Goal: Communication & Community: Answer question/provide support

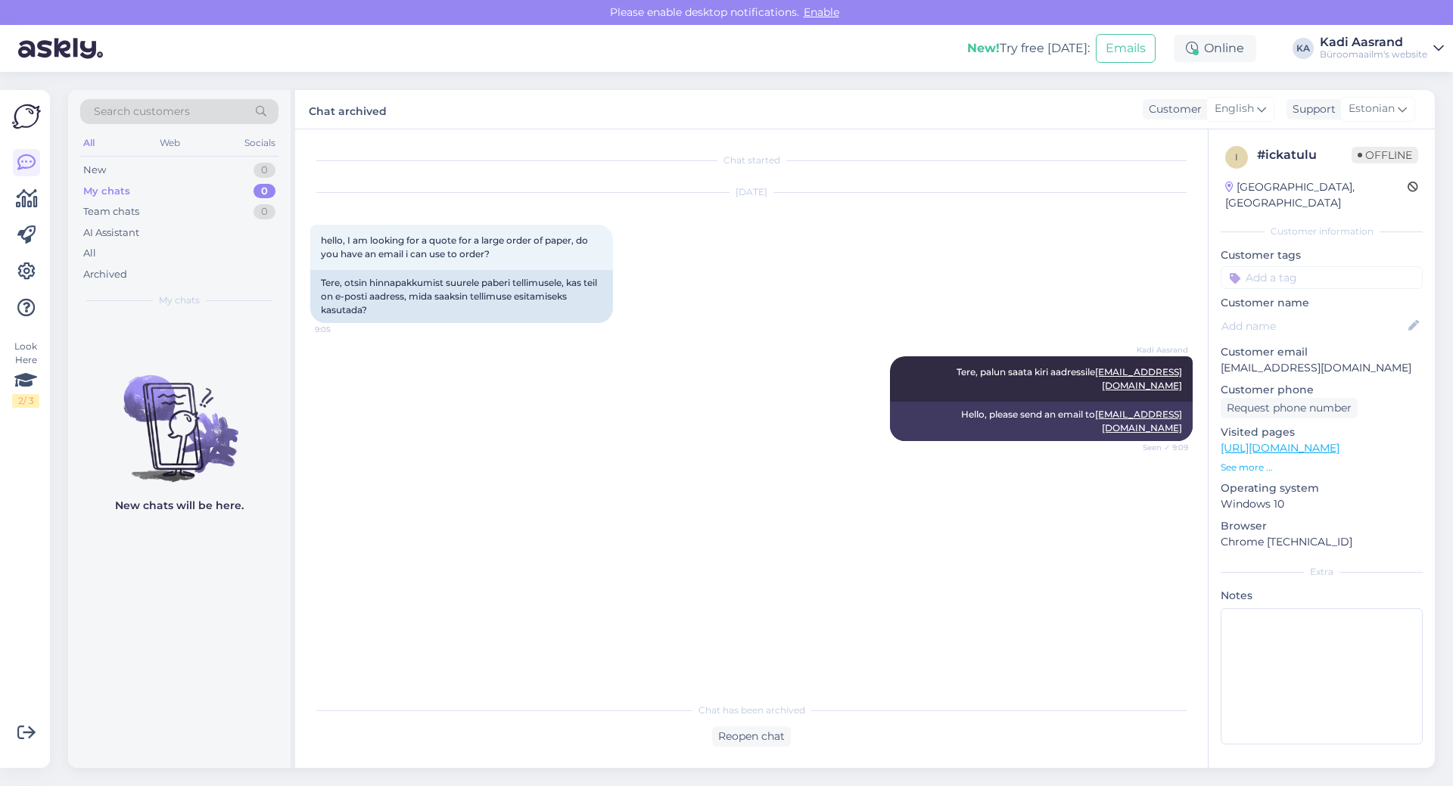
click at [460, 539] on div "Chat started [DATE] hello, I am looking for a quote for a large order of paper,…" at bounding box center [758, 413] width 896 height 537
click at [111, 269] on div "Archived" at bounding box center [105, 274] width 44 height 15
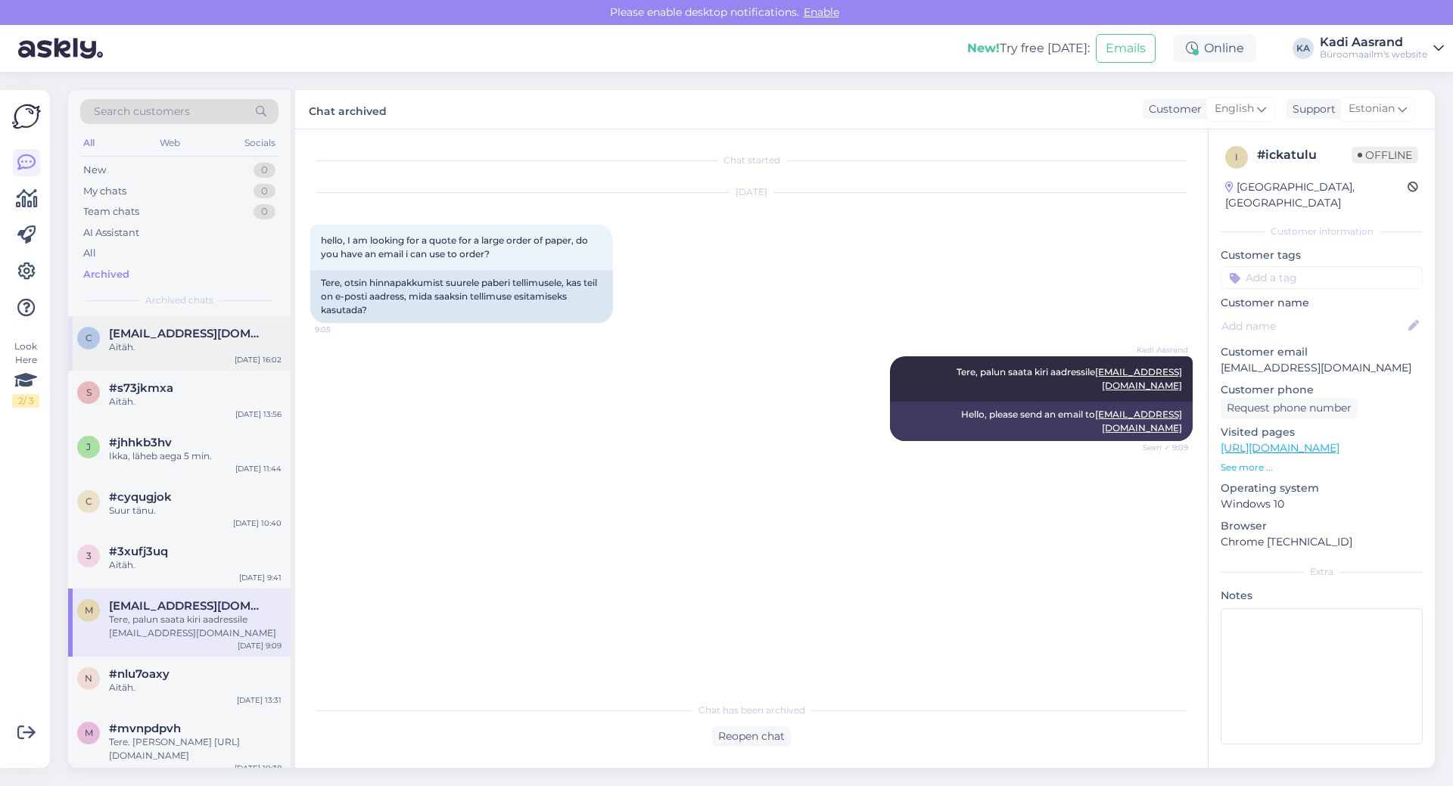
click at [140, 350] on div "Aitäh." at bounding box center [195, 348] width 173 height 14
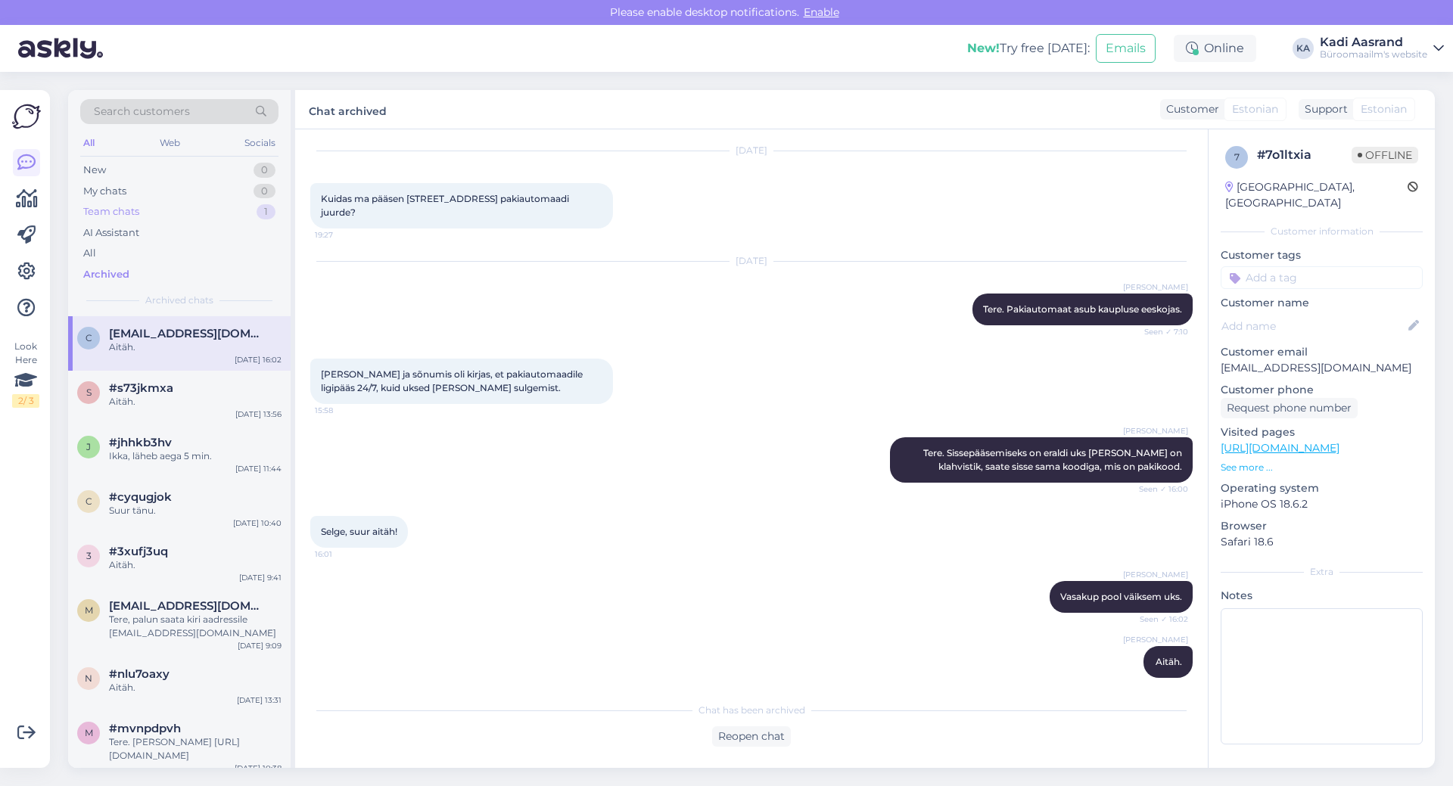
click at [159, 210] on div "Team chats 1" at bounding box center [179, 211] width 198 height 21
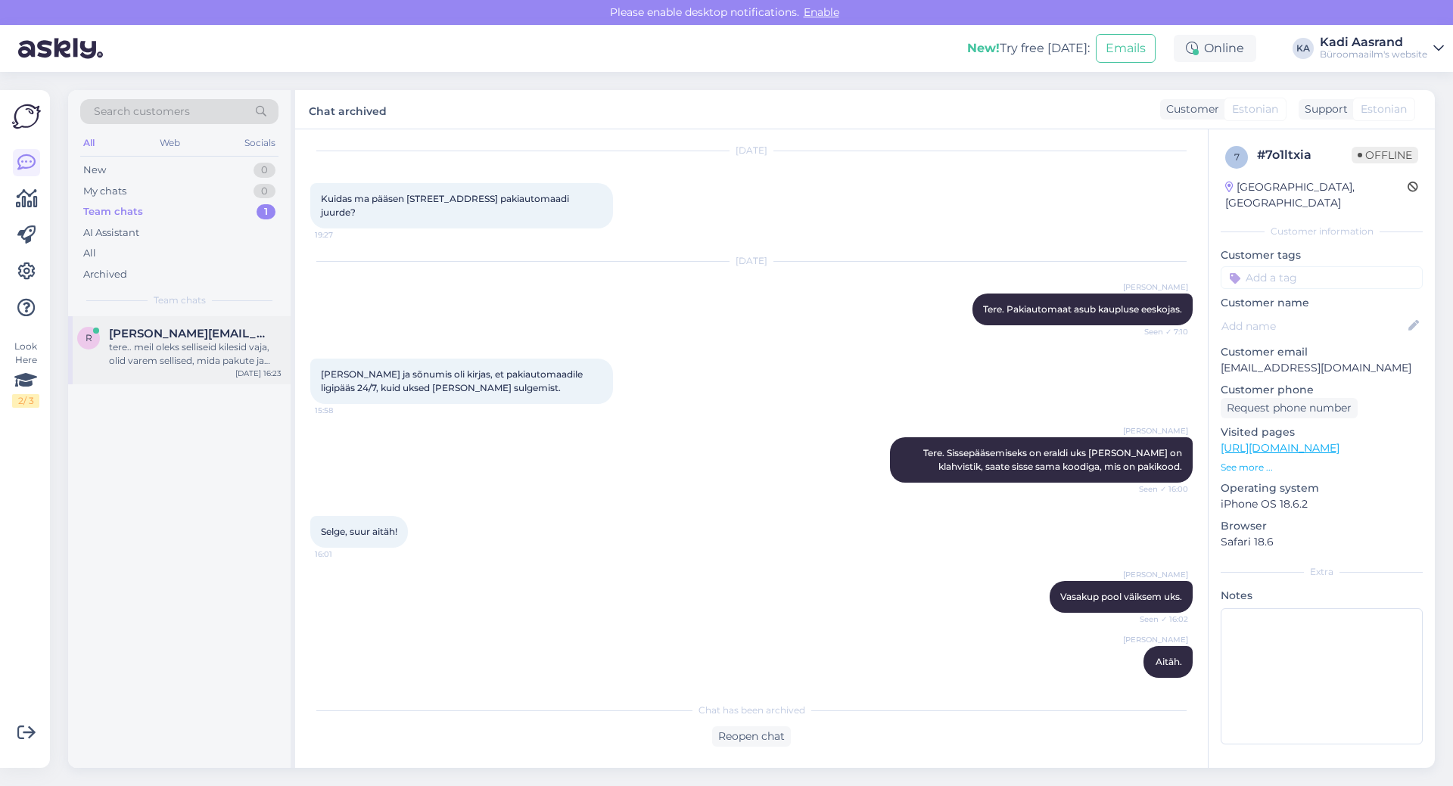
click at [182, 347] on div "tere.. meil oleks selliseid kilesid vaja, olid varem sellised, mida pakute ja m…" at bounding box center [195, 354] width 173 height 27
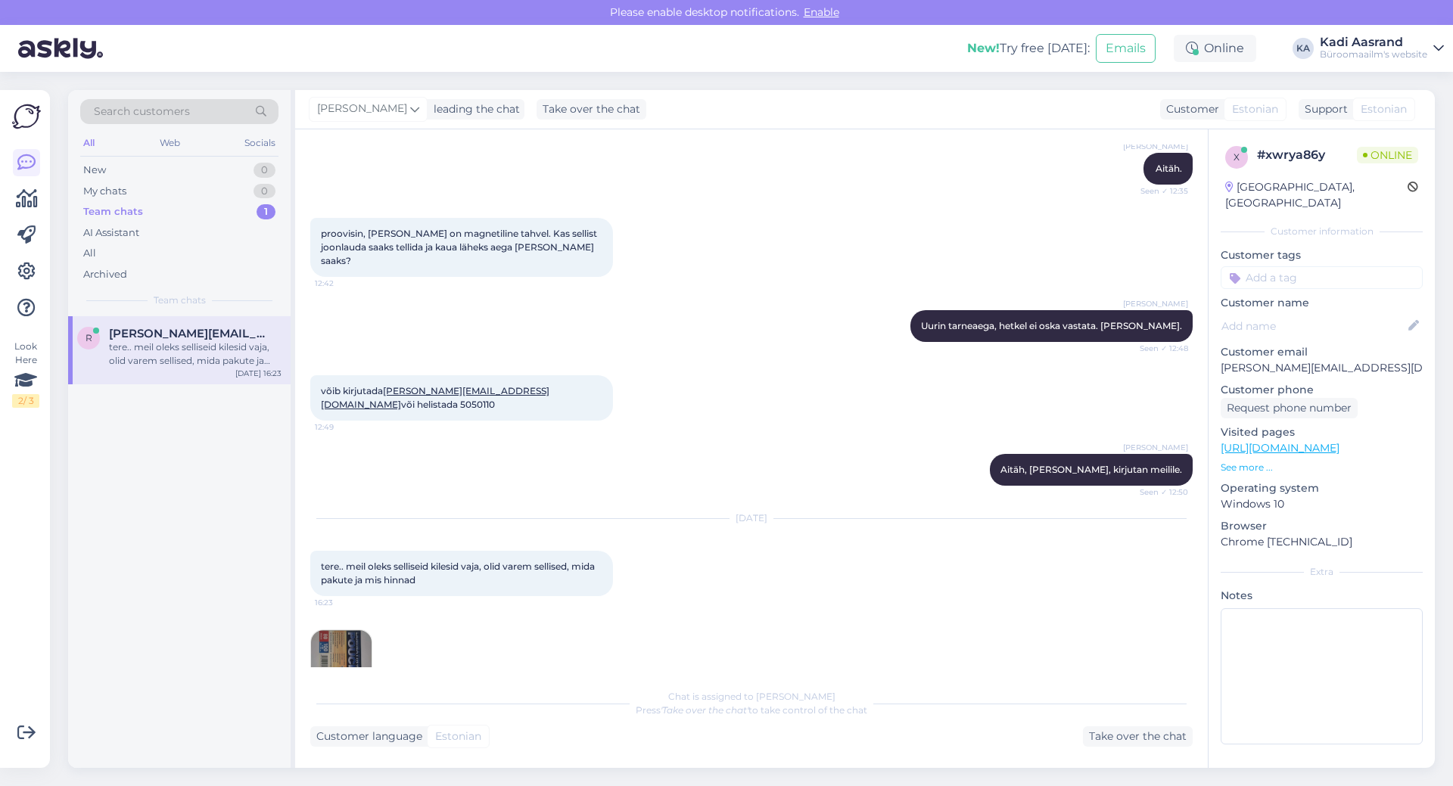
click at [721, 393] on div "võib kirjutada [PERSON_NAME][EMAIL_ADDRESS][DOMAIN_NAME] või helistada 5050110 …" at bounding box center [751, 398] width 882 height 79
click at [327, 630] on img at bounding box center [341, 660] width 61 height 61
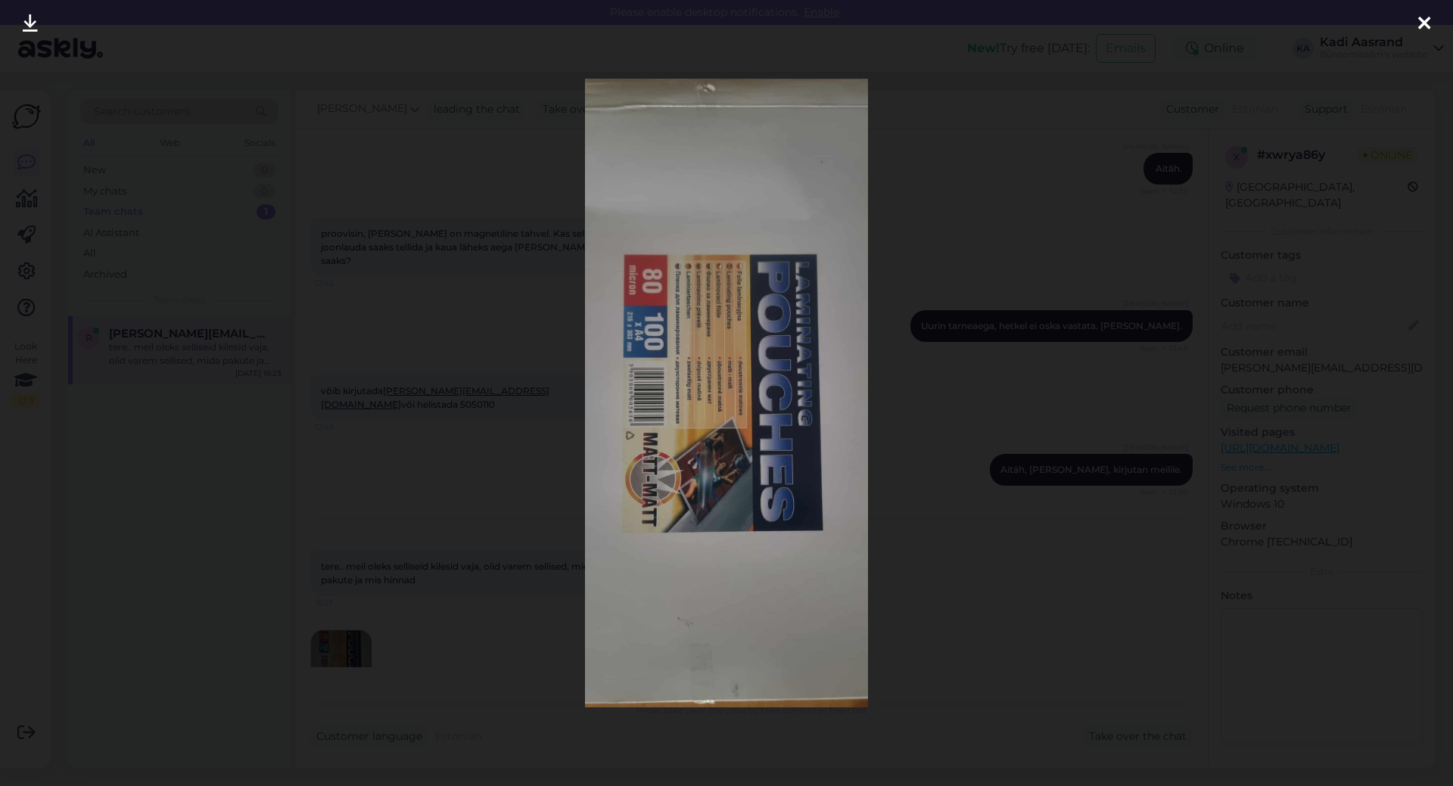
click at [1422, 21] on icon at bounding box center [1424, 24] width 12 height 20
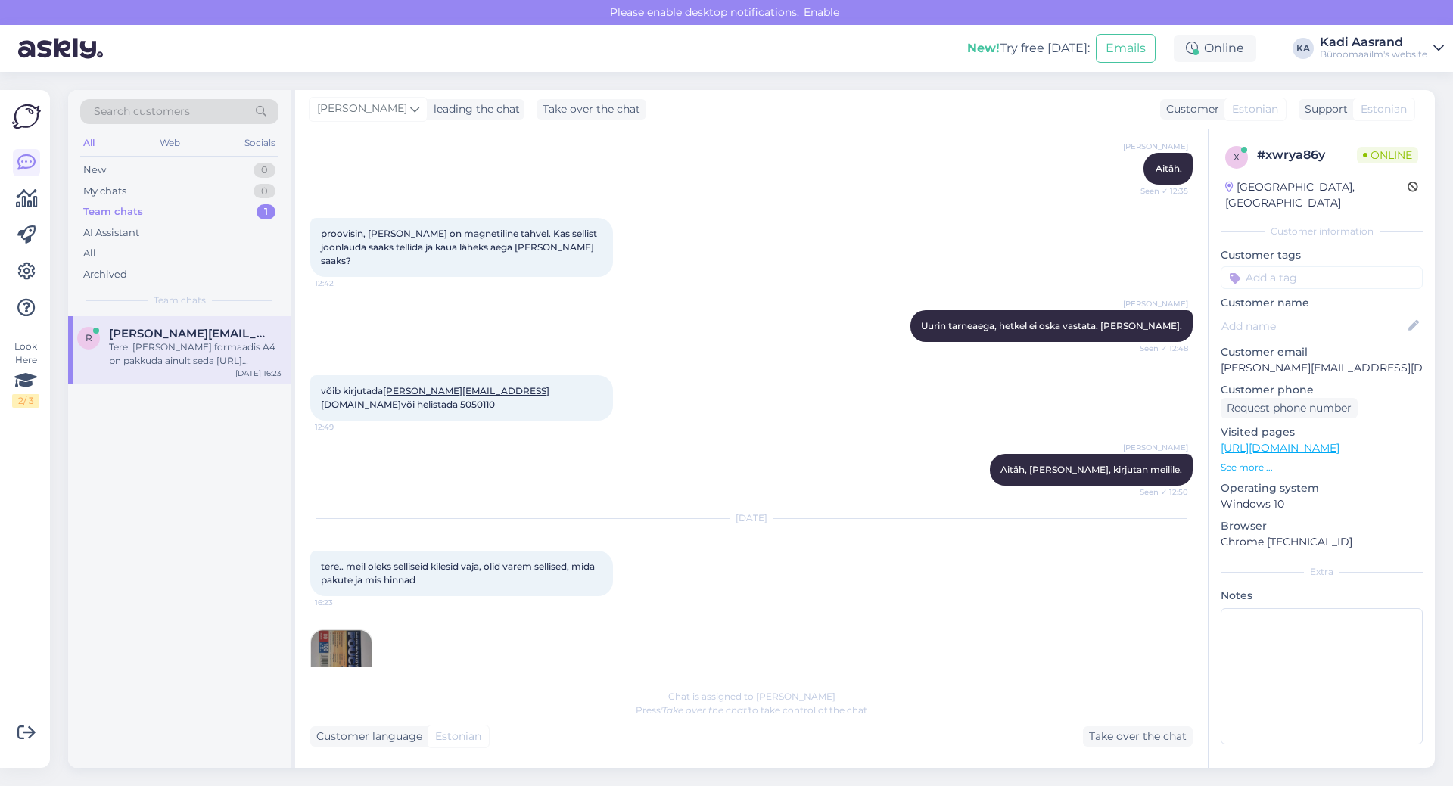
scroll to position [1318, 0]
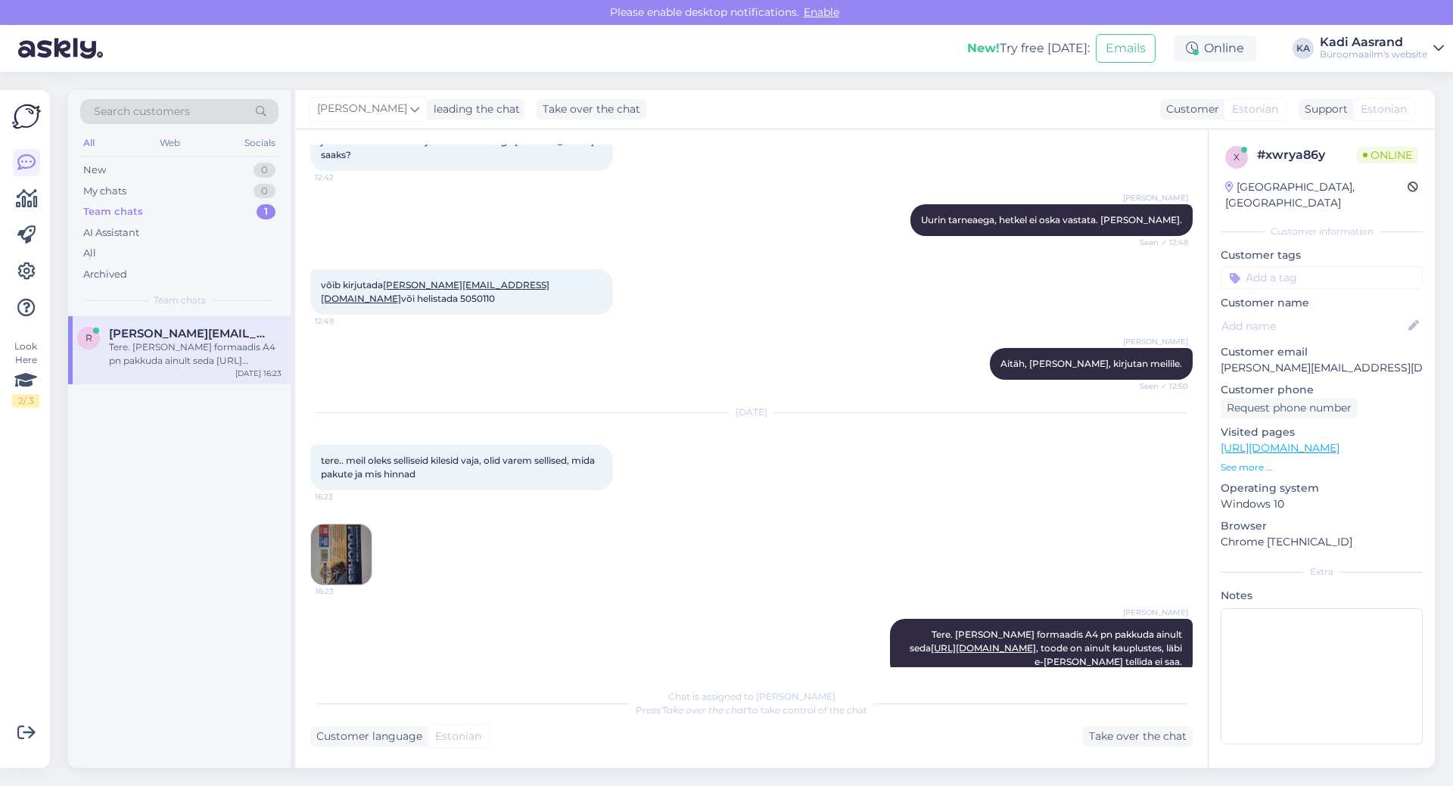
click at [634, 602] on div "[PERSON_NAME] Tere. [PERSON_NAME] formaadis A4 pn pakkuda ainult seda [URL][DOM…" at bounding box center [751, 648] width 882 height 92
click at [143, 364] on div "Tere. [PERSON_NAME] formaadis A4 pn pakkuda ainult seda [URL][DOMAIN_NAME], too…" at bounding box center [195, 354] width 173 height 27
click at [1441, 51] on icon at bounding box center [1438, 48] width 11 height 12
click at [1250, 149] on div "Log out" at bounding box center [1327, 154] width 234 height 27
